Goal: Task Accomplishment & Management: Use online tool/utility

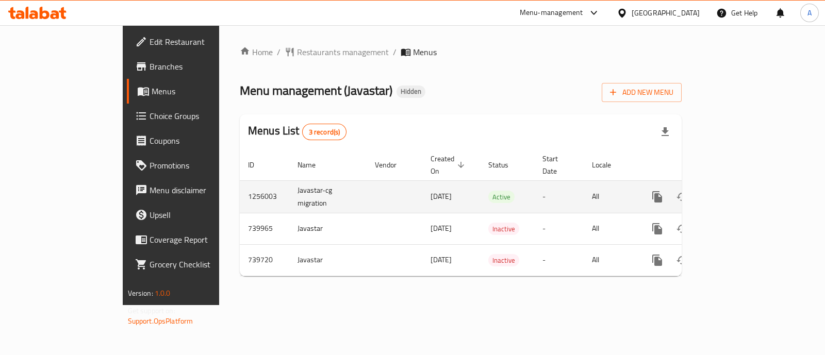
click at [738, 191] on icon "enhanced table" at bounding box center [731, 197] width 12 height 12
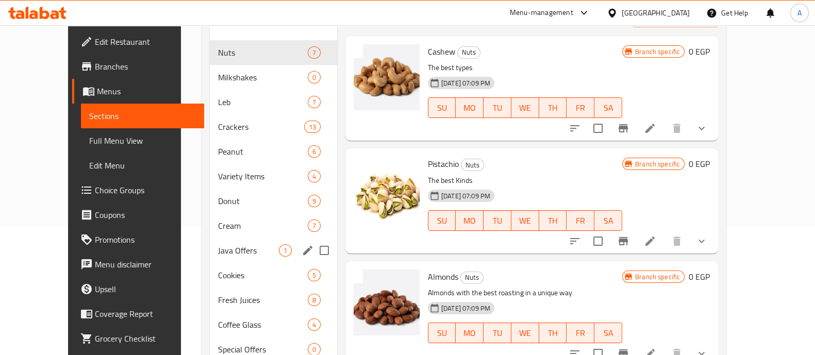
scroll to position [152, 0]
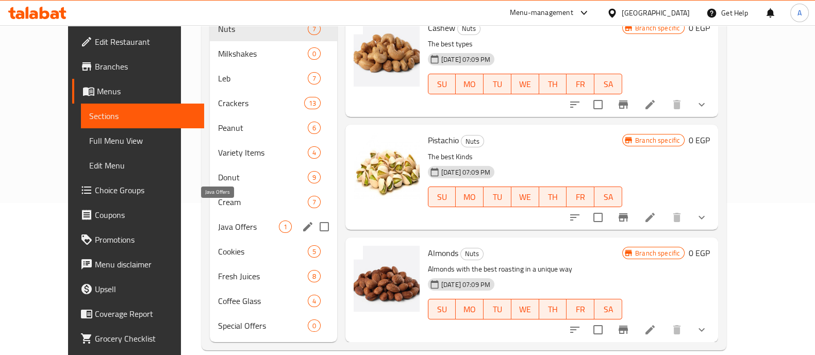
click at [247, 221] on span "Java Offers" at bounding box center [248, 227] width 60 height 12
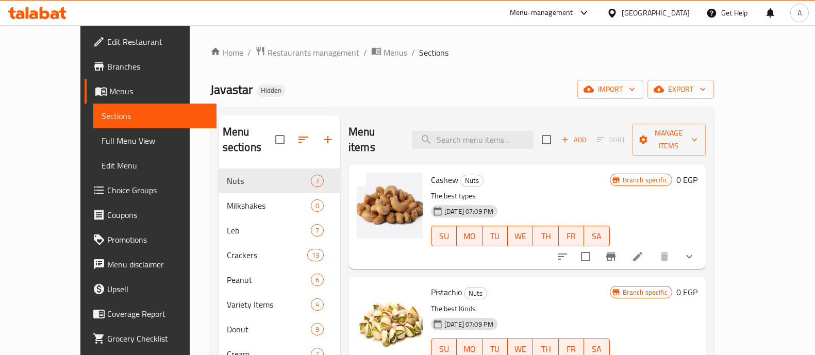
scroll to position [152, 0]
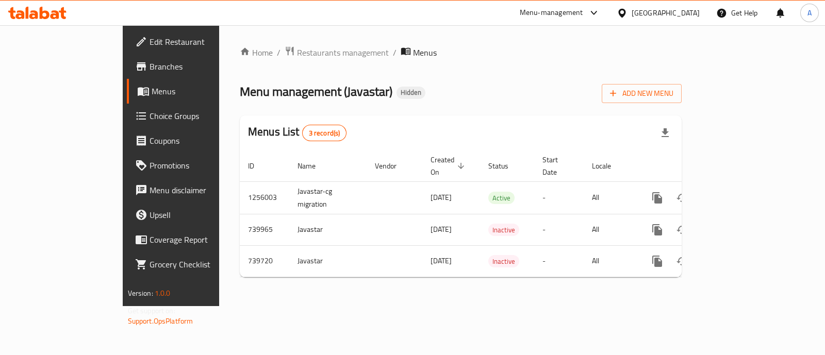
click at [240, 49] on ol "Home / Restaurants management / Menus" at bounding box center [461, 52] width 442 height 13
click at [240, 49] on link "Home" at bounding box center [256, 52] width 33 height 12
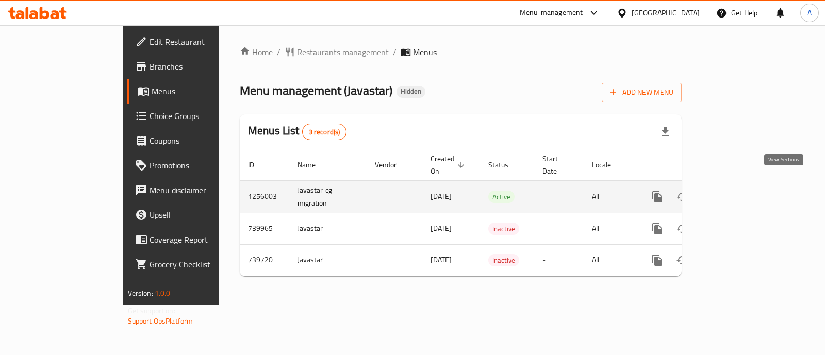
click at [744, 185] on link "enhanced table" at bounding box center [731, 197] width 25 height 25
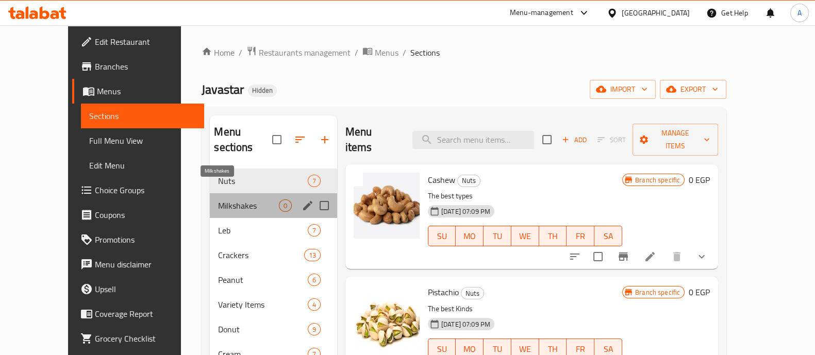
click at [227, 199] on span "Milkshakes" at bounding box center [248, 205] width 60 height 12
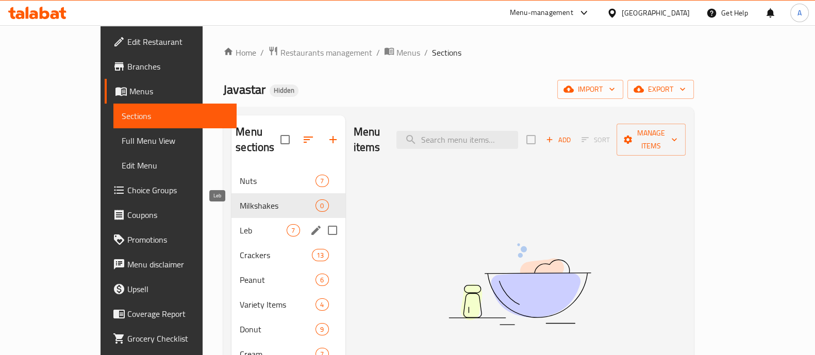
click at [223, 218] on div "Menu sections Nuts 7 Milkshakes 0 Leb 7 Crackers 13 Peanut 6 Variety Items 4 Do…" at bounding box center [458, 304] width 471 height 395
click at [240, 224] on span "Leb" at bounding box center [263, 230] width 47 height 12
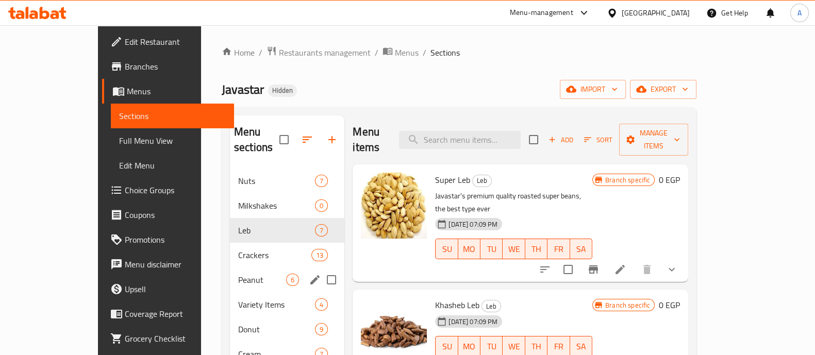
click at [238, 249] on span "Crackers" at bounding box center [274, 255] width 73 height 12
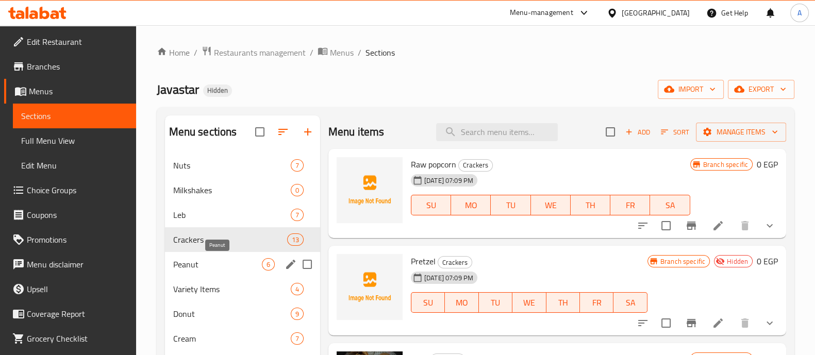
click at [213, 261] on span "Peanut" at bounding box center [217, 264] width 89 height 12
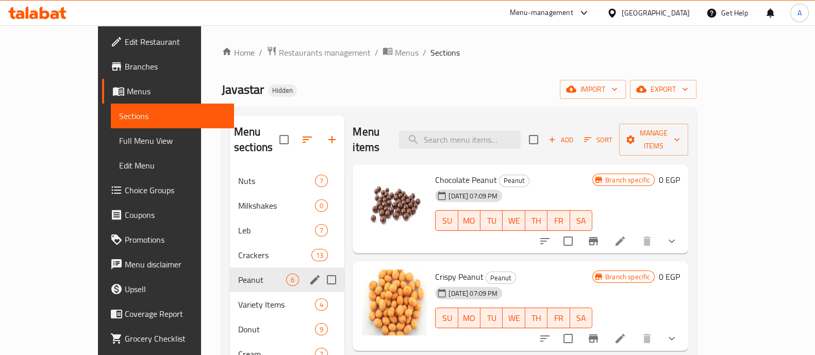
click at [230, 273] on div "Peanut 6" at bounding box center [287, 280] width 114 height 25
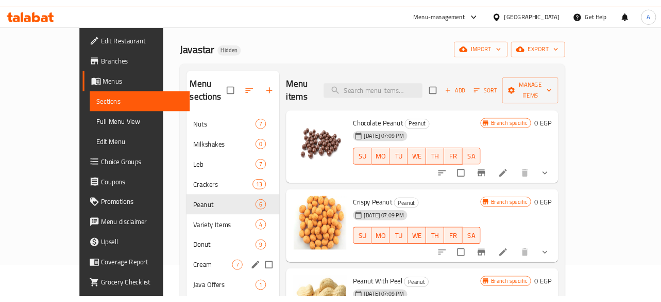
scroll to position [64, 0]
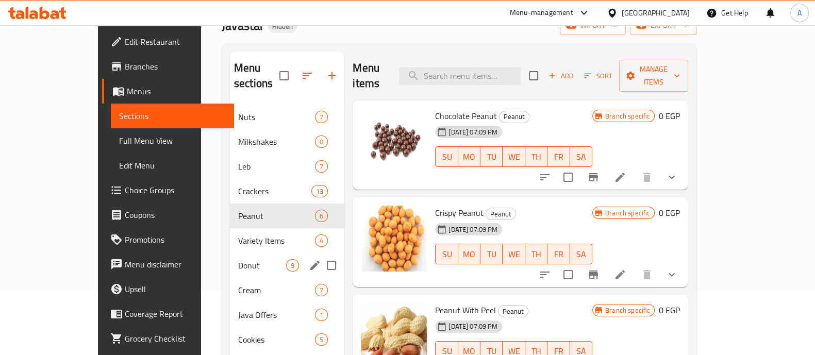
click at [238, 259] on span "Donut" at bounding box center [262, 265] width 48 height 12
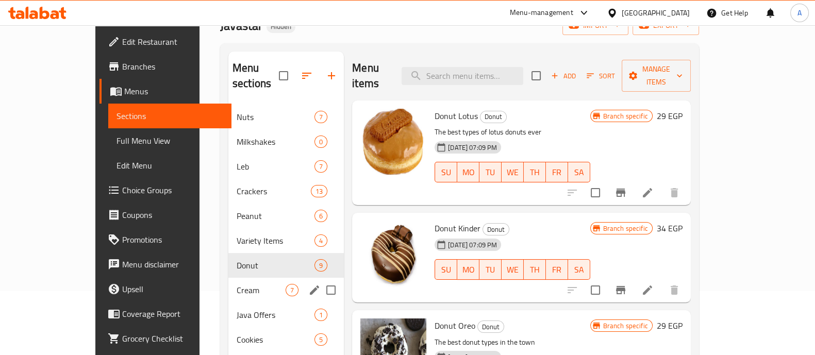
click at [229, 285] on div "Cream 7" at bounding box center [285, 290] width 115 height 25
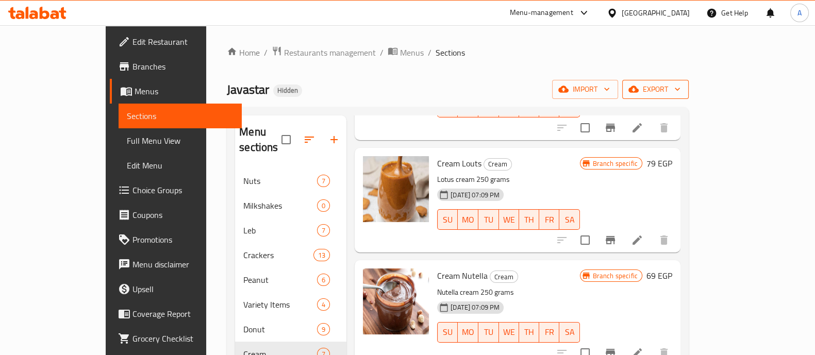
click at [680, 93] on span "export" at bounding box center [655, 89] width 50 height 13
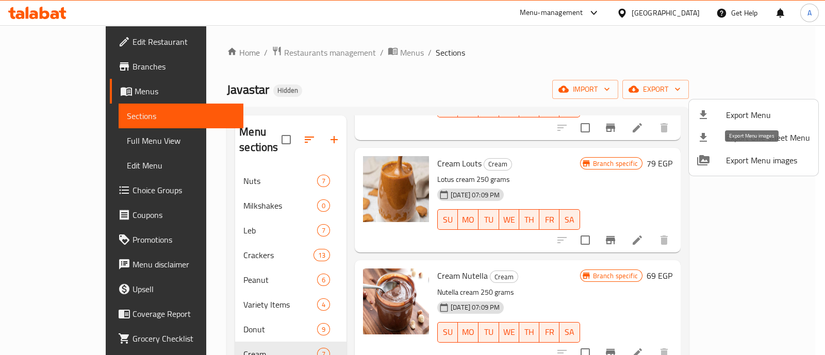
click at [762, 161] on span "Export Menu images" at bounding box center [768, 160] width 84 height 12
click at [492, 139] on div at bounding box center [412, 177] width 825 height 355
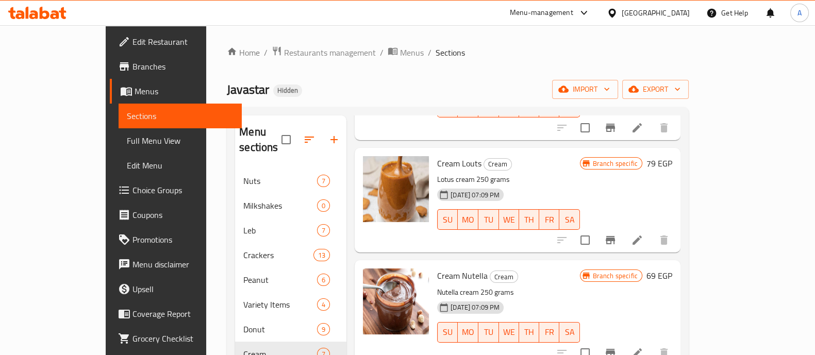
click at [598, 5] on div "Menu-management" at bounding box center [550, 13] width 97 height 25
click at [590, 16] on icon at bounding box center [584, 13] width 12 height 12
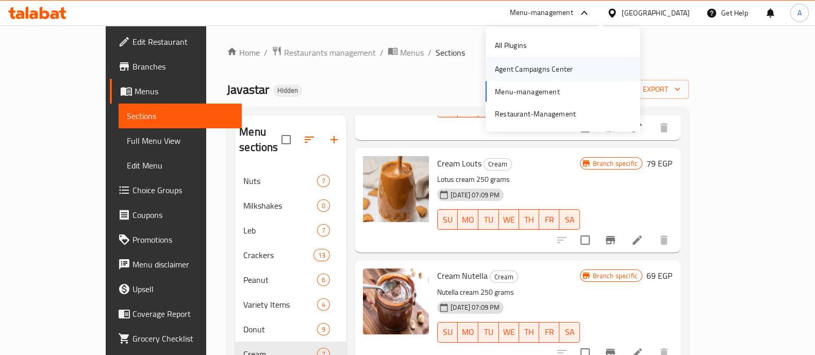
click at [555, 71] on div "Agent Campaigns Center" at bounding box center [534, 68] width 78 height 11
